Goal: Task Accomplishment & Management: Use online tool/utility

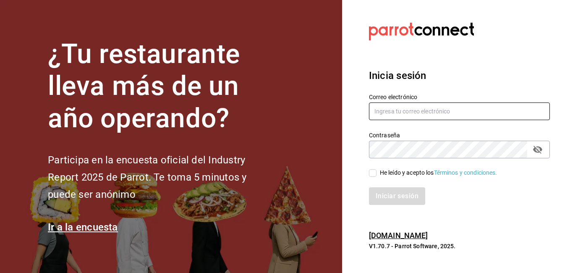
click at [433, 111] on input "text" at bounding box center [459, 111] width 181 height 18
type input "M"
type input "[EMAIL_ADDRESS][DOMAIN_NAME]"
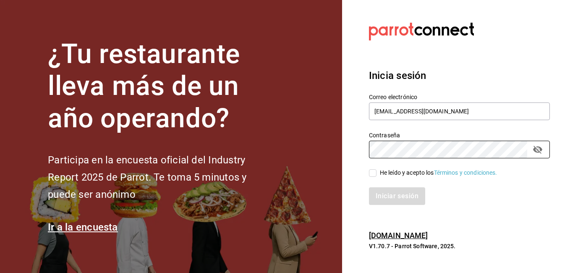
click at [375, 170] on input "He leído y acepto los Términos y condiciones." at bounding box center [373, 173] width 8 height 8
checkbox input "true"
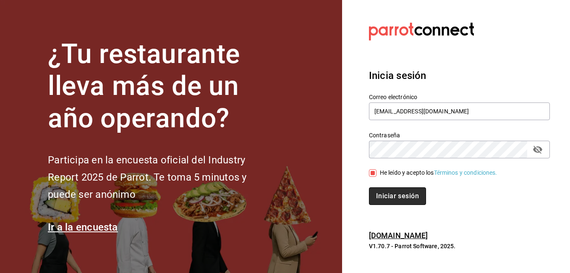
click at [392, 197] on button "Iniciar sesión" at bounding box center [397, 196] width 57 height 18
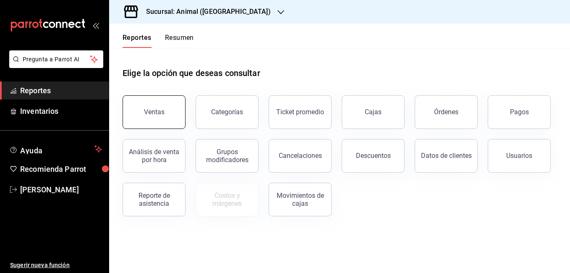
click at [146, 106] on button "Ventas" at bounding box center [154, 112] width 63 height 34
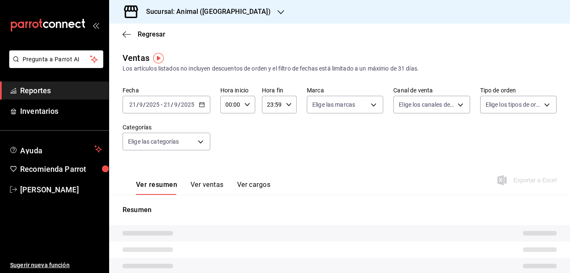
click at [192, 104] on input "2025" at bounding box center [188, 104] width 14 height 7
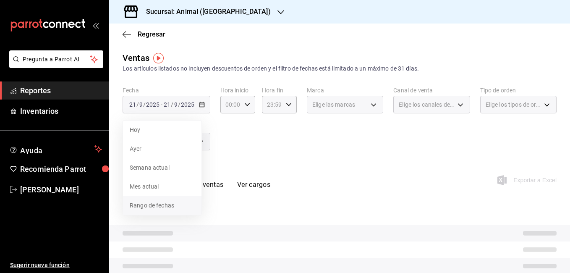
click at [150, 203] on span "Rango de fechas" at bounding box center [162, 205] width 65 height 9
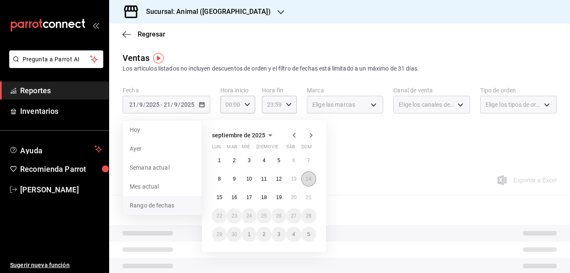
click at [313, 181] on button "14" at bounding box center [309, 178] width 15 height 15
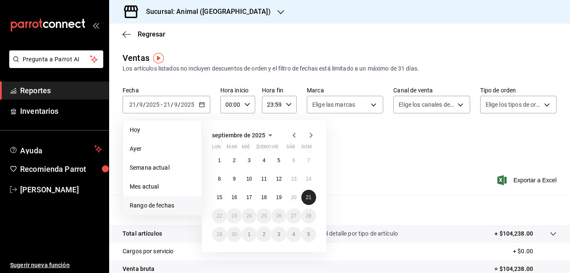
click at [307, 197] on abbr "21" at bounding box center [308, 197] width 5 height 6
click at [312, 180] on button "14" at bounding box center [309, 178] width 15 height 15
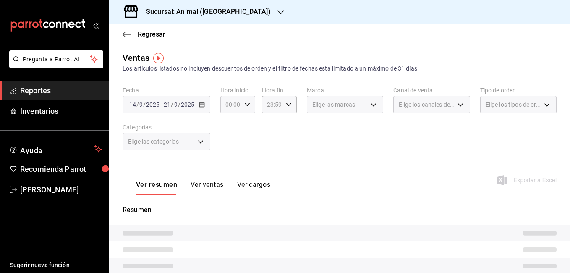
click at [247, 105] on icon "button" at bounding box center [247, 105] width 6 height 6
click at [229, 139] on span "05" at bounding box center [229, 137] width 4 height 7
type input "05:00"
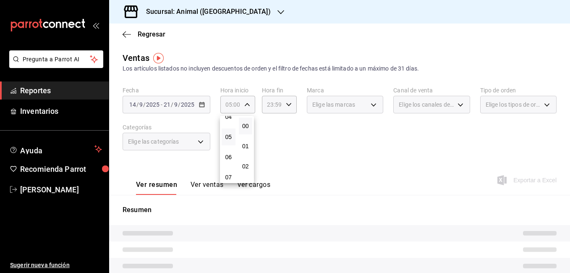
click at [277, 105] on div at bounding box center [285, 136] width 570 height 273
click at [286, 105] on icon "button" at bounding box center [289, 105] width 6 height 6
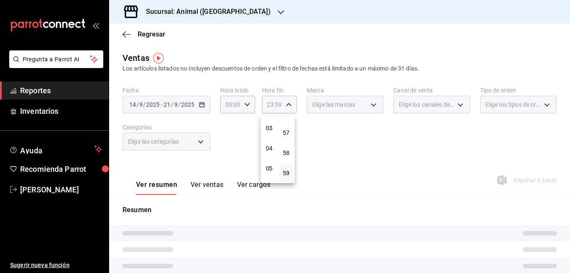
scroll to position [60, 0]
click at [268, 165] on span "05" at bounding box center [270, 167] width 4 height 7
click at [287, 151] on span "58" at bounding box center [287, 153] width 4 height 7
click at [289, 128] on span "00" at bounding box center [287, 126] width 4 height 7
type input "05:00"
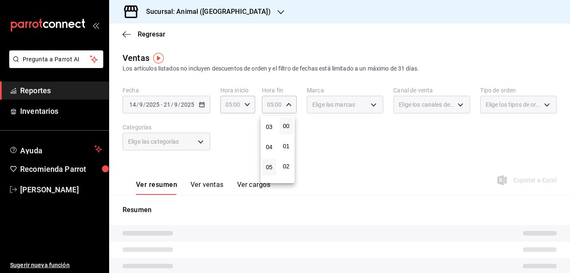
click at [364, 108] on div at bounding box center [285, 136] width 570 height 273
click at [364, 108] on div "Elige las marcas" at bounding box center [345, 105] width 76 height 18
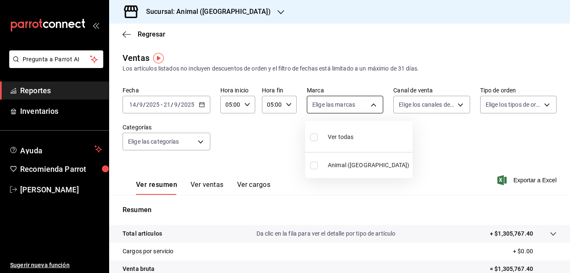
click at [370, 107] on body "Pregunta a Parrot AI Reportes Inventarios Ayuda Recomienda Parrot [PERSON_NAME]…" at bounding box center [285, 136] width 570 height 273
click at [343, 139] on span "Ver todas" at bounding box center [341, 137] width 26 height 9
type input "3f39fcdc-c8c4-4fff-883a-47b345d9391c"
checkbox input "true"
click at [315, 164] on input "checkbox" at bounding box center [314, 166] width 8 height 8
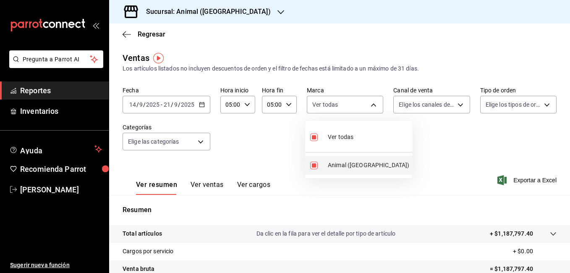
checkbox input "false"
click at [443, 105] on div at bounding box center [285, 136] width 570 height 273
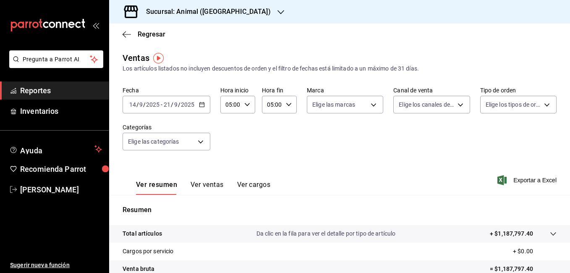
click at [443, 105] on body "Pregunta a Parrot AI Reportes Inventarios Ayuda Recomienda Parrot [PERSON_NAME]…" at bounding box center [285, 136] width 570 height 273
click at [429, 137] on span "Ver todos" at bounding box center [426, 137] width 26 height 9
type input "PARROT,UBER_EATS,RAPPI,DIDI_FOOD,ONLINE"
checkbox input "true"
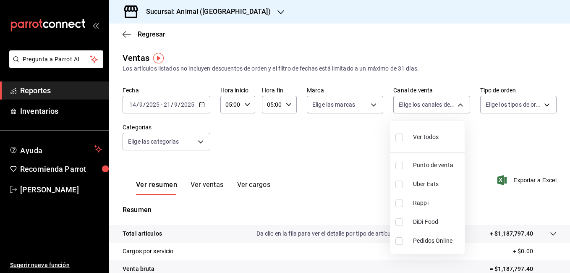
checkbox input "true"
click at [234, 8] on div at bounding box center [285, 136] width 570 height 273
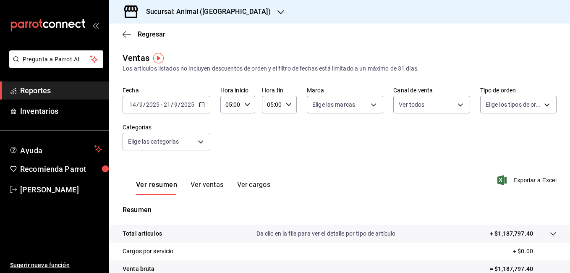
click at [234, 8] on div "Sucursal: Animal ([GEOGRAPHIC_DATA])" at bounding box center [202, 12] width 172 height 24
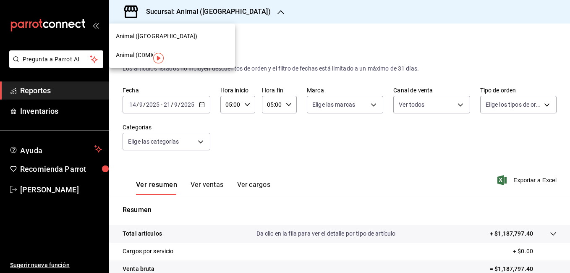
click at [130, 56] on span "Animal (CDMX)" at bounding box center [136, 55] width 41 height 9
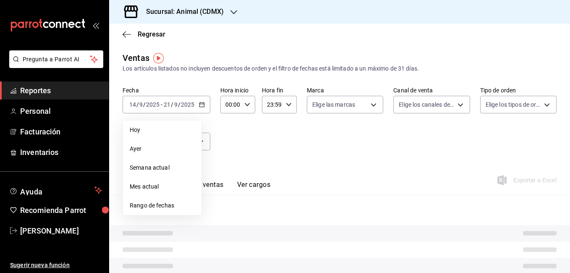
type input "05:00"
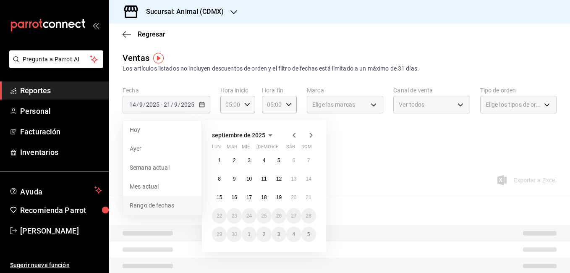
type input "PARROT,UBER_EATS,RAPPI,DIDI_FOOD,ONLINE"
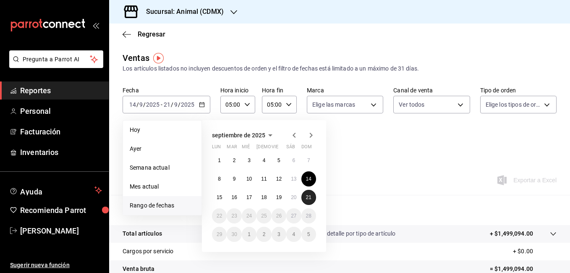
click at [305, 194] on button "21" at bounding box center [309, 197] width 15 height 15
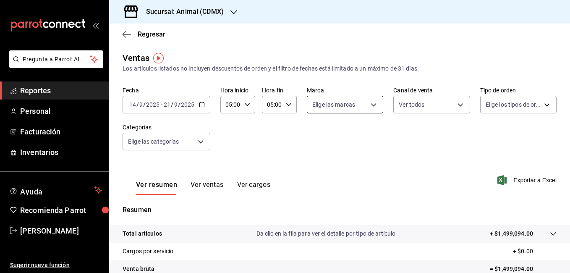
click at [332, 107] on body "Pregunta a Parrot AI Reportes Personal Facturación Inventarios Ayuda Recomienda…" at bounding box center [285, 136] width 570 height 273
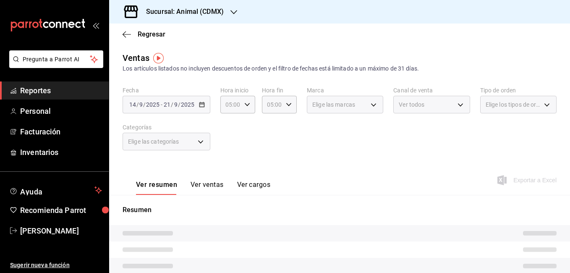
click at [373, 104] on body "Pregunta a Parrot AI Reportes Personal Facturación Inventarios Ayuda Recomienda…" at bounding box center [285, 136] width 570 height 273
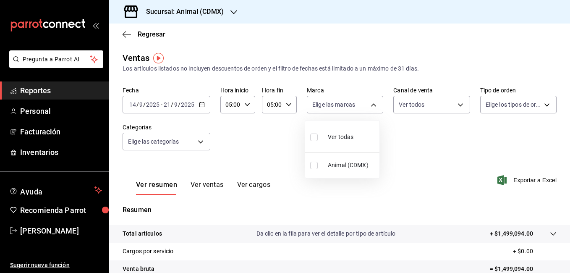
click at [329, 163] on span "Animal (CDMX)" at bounding box center [352, 165] width 48 height 9
type input "cb0f6aec-1481-4e37-861c-bab9b3a65b14"
checkbox input "true"
click at [430, 113] on div at bounding box center [285, 136] width 570 height 273
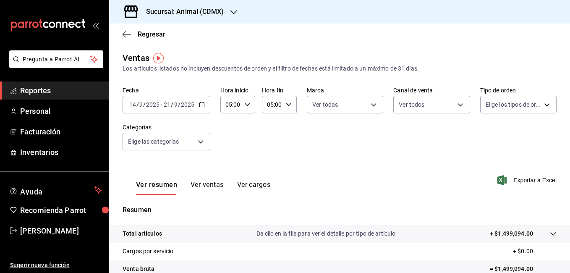
click at [441, 108] on div at bounding box center [285, 136] width 570 height 273
click at [441, 108] on body "Pregunta a Parrot AI Reportes Personal Facturación Inventarios Ayuda Recomienda…" at bounding box center [285, 136] width 570 height 273
click at [441, 108] on div at bounding box center [285, 136] width 570 height 273
click at [449, 106] on body "Pregunta a Parrot AI Reportes Personal Facturación Inventarios Ayuda Recomienda…" at bounding box center [285, 136] width 570 height 273
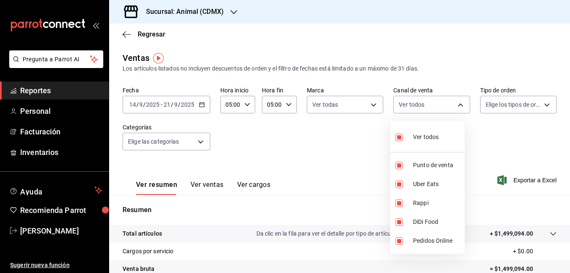
click at [536, 101] on div at bounding box center [285, 136] width 570 height 273
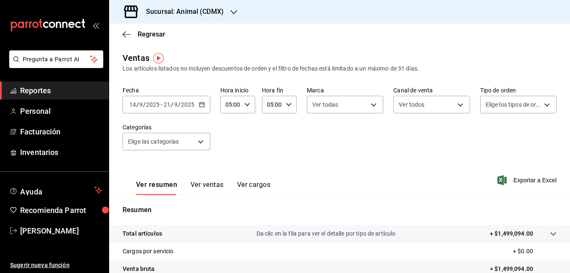
click at [536, 101] on body "Pregunta a Parrot AI Reportes Personal Facturación Inventarios Ayuda Recomienda…" at bounding box center [285, 136] width 570 height 273
click at [510, 136] on span "Ver todos" at bounding box center [512, 137] width 26 height 9
type input "ad44a823-99d3-4372-a913-4cf57f2a9ac0,b8ee5ff1-85c8-4a81-aa51-555e6c8ba0c6,EXTER…"
checkbox input "true"
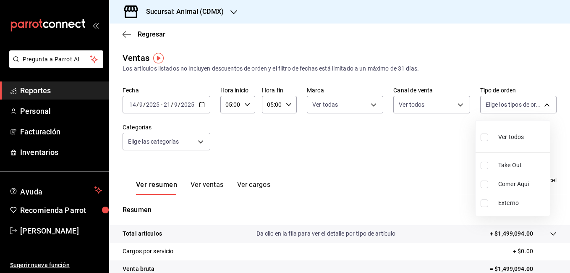
checkbox input "true"
click at [201, 143] on div at bounding box center [285, 136] width 570 height 273
click at [201, 143] on body "Pregunta a Parrot AI Reportes Personal Facturación Inventarios Ayuda Recomienda…" at bounding box center [285, 136] width 570 height 273
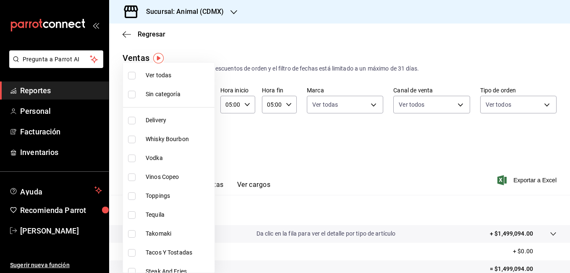
click at [170, 79] on span "Ver todas" at bounding box center [179, 75] width 66 height 9
type input "281688af-6220-48ae-86b9-ca5e6f63eb3e,2ffeebaa-176c-4024-95f8-553ffecca8da,37769…"
checkbox input "true"
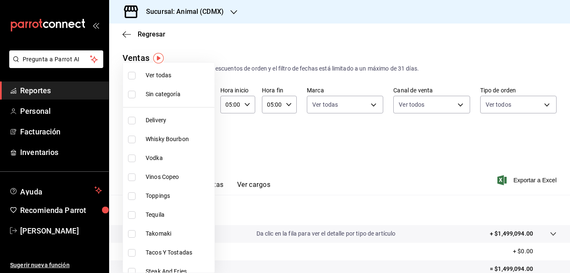
checkbox input "true"
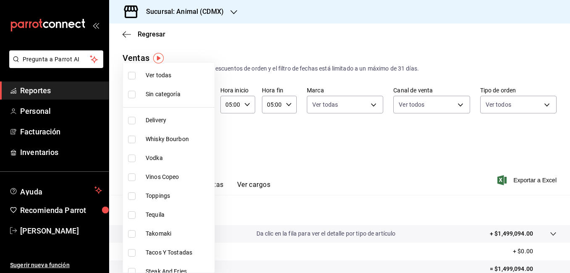
checkbox input "true"
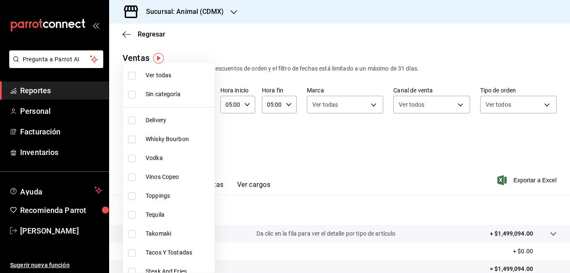
checkbox input "true"
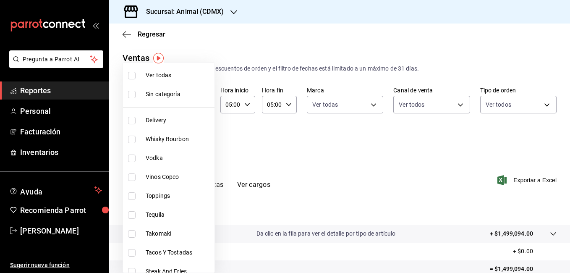
checkbox input "true"
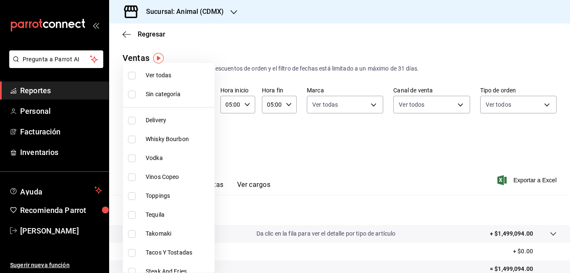
checkbox input "true"
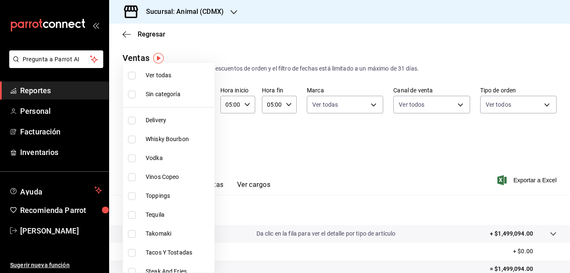
checkbox input "true"
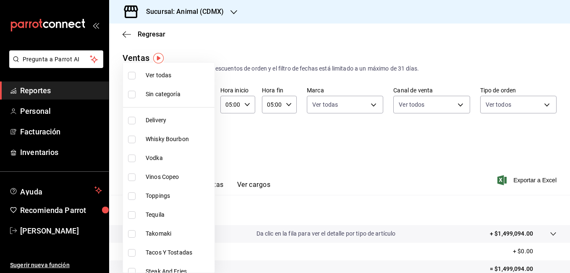
checkbox input "true"
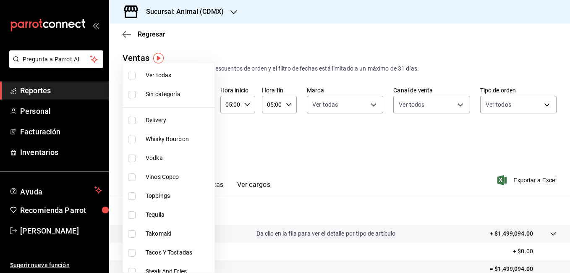
checkbox input "true"
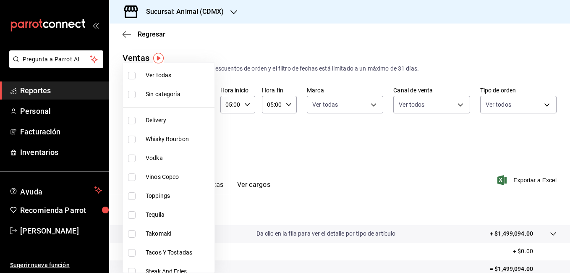
checkbox input "true"
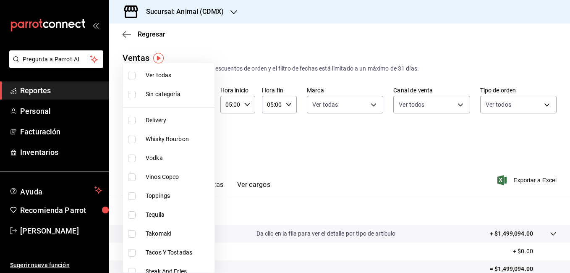
checkbox input "true"
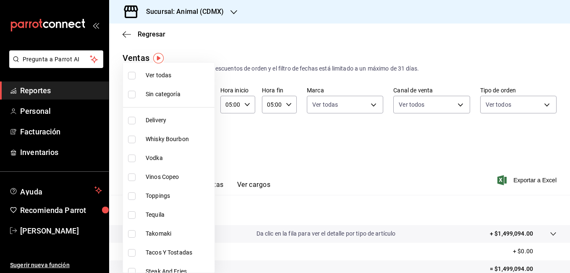
checkbox input "true"
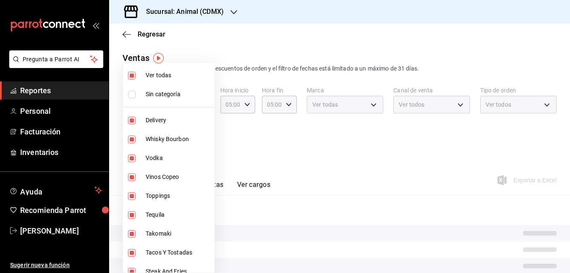
click at [483, 159] on div at bounding box center [285, 136] width 570 height 273
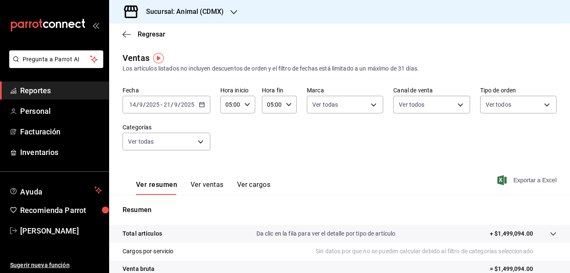
click at [535, 180] on span "Exportar a Excel" at bounding box center [528, 180] width 58 height 10
click at [171, 104] on input "21" at bounding box center [167, 104] width 8 height 7
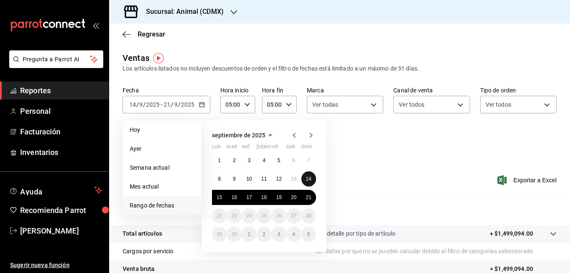
click at [313, 177] on button "14" at bounding box center [309, 178] width 15 height 15
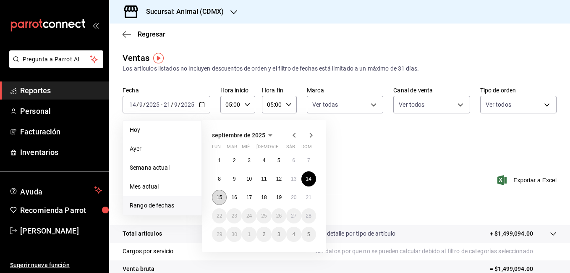
click at [214, 197] on button "15" at bounding box center [219, 197] width 15 height 15
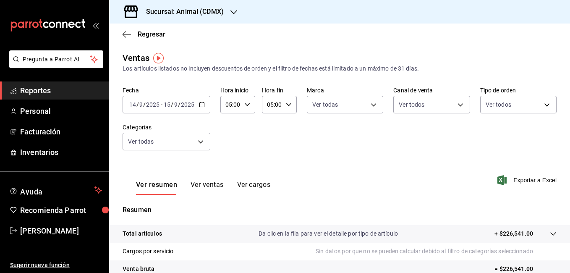
click at [182, 103] on input "2025" at bounding box center [188, 104] width 14 height 7
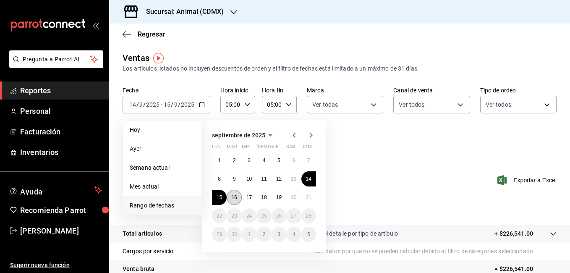
click at [229, 199] on button "16" at bounding box center [234, 197] width 15 height 15
click at [311, 178] on abbr "14" at bounding box center [308, 179] width 5 height 6
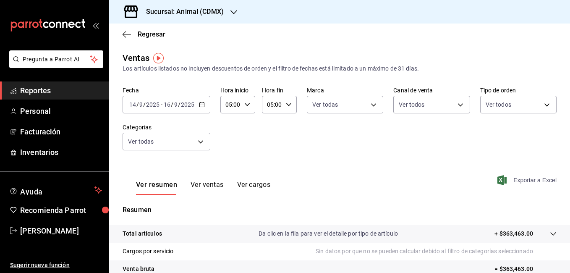
click at [527, 180] on span "Exportar a Excel" at bounding box center [528, 180] width 58 height 10
click at [184, 108] on input "2025" at bounding box center [188, 104] width 14 height 7
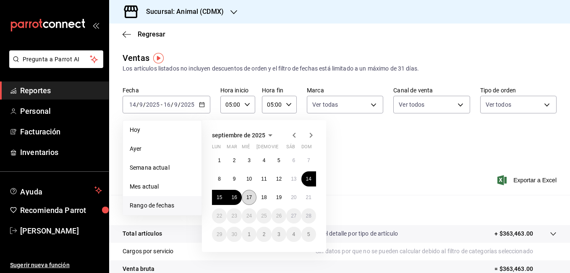
click at [251, 196] on abbr "17" at bounding box center [249, 197] width 5 height 6
click at [306, 200] on abbr "21" at bounding box center [308, 197] width 5 height 6
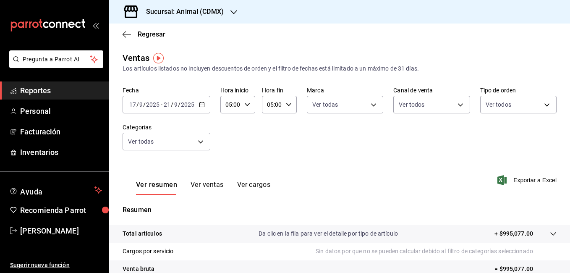
click at [526, 179] on span "Exportar a Excel" at bounding box center [528, 180] width 58 height 10
